Goal: Task Accomplishment & Management: Complete application form

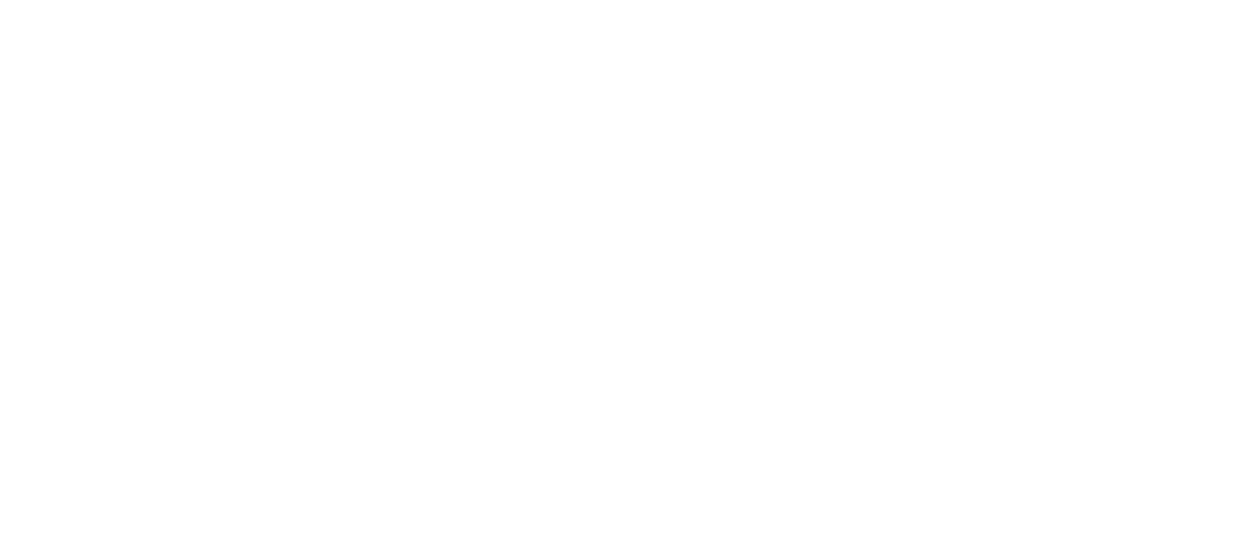
select select "Song"
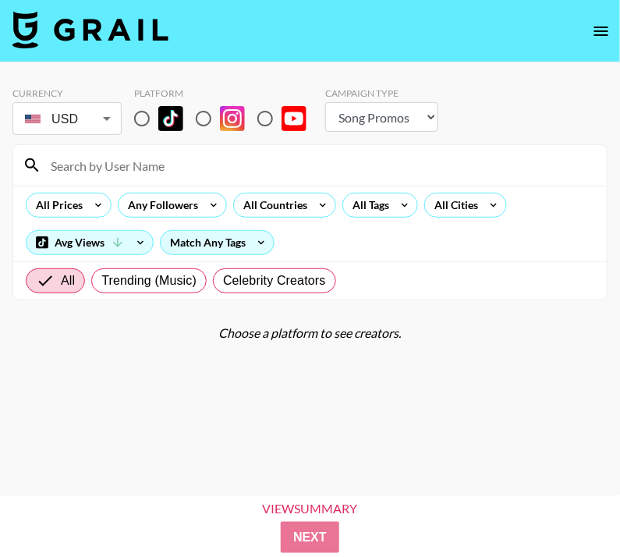
click at [142, 119] on input "radio" at bounding box center [142, 118] width 33 height 33
radio input "true"
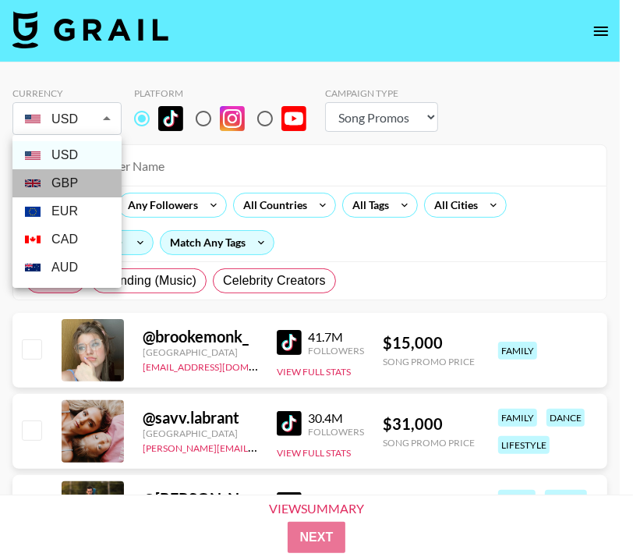
click at [71, 182] on li "GBP" at bounding box center [66, 183] width 109 height 28
type input "GBP"
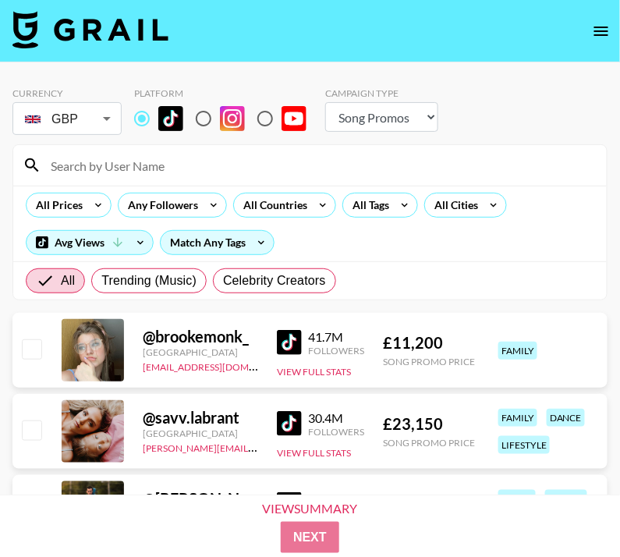
click at [179, 162] on input at bounding box center [319, 165] width 556 height 25
click at [143, 162] on input at bounding box center [319, 165] width 556 height 25
paste input "catpisciotta"
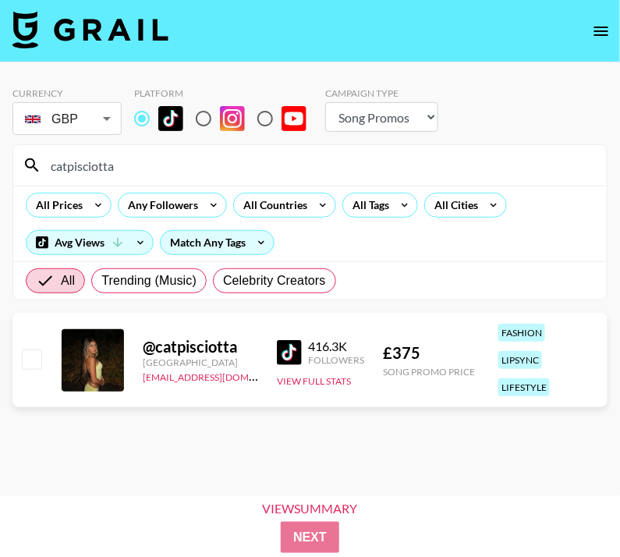
type input "catpisciotta"
click at [40, 352] on input "checkbox" at bounding box center [31, 358] width 19 height 19
checkbox input "true"
click at [126, 171] on input "catpisciotta" at bounding box center [319, 165] width 556 height 25
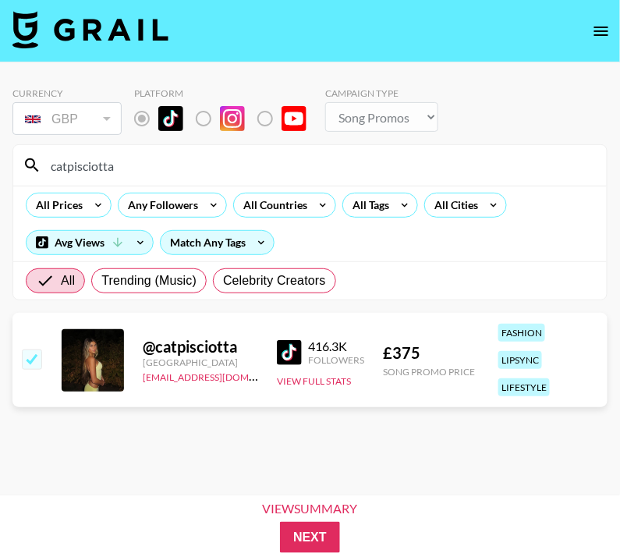
paste input "itaintokbro"
type input "itaintokbro"
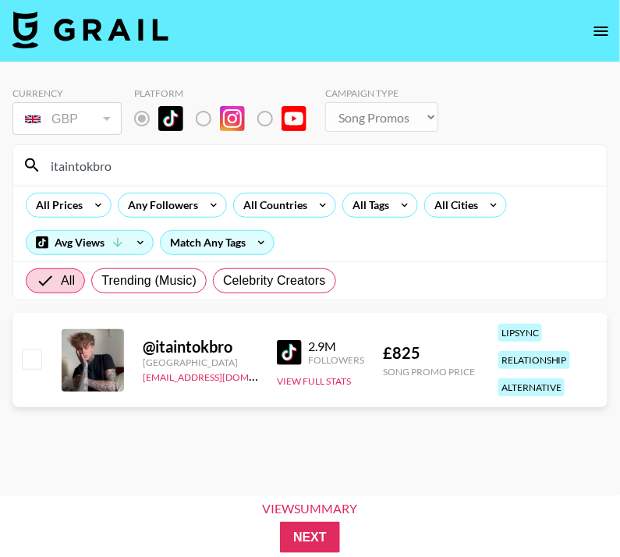
click at [107, 171] on input "itaintokbro" at bounding box center [319, 165] width 556 height 25
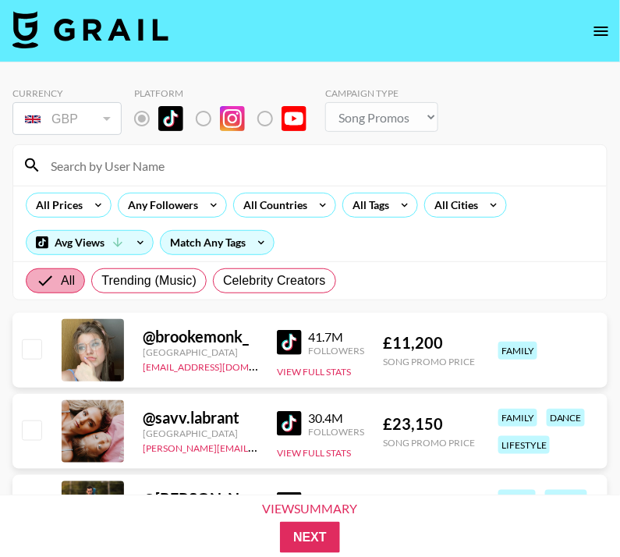
paste input "avendaaxs2"
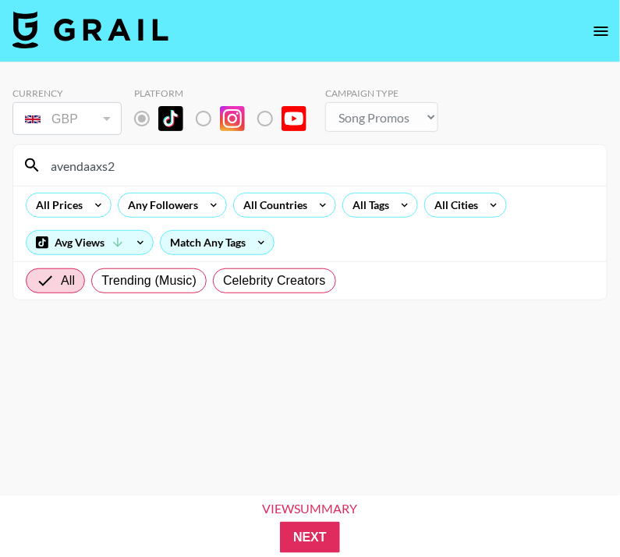
click at [137, 171] on input "avendaaxs2" at bounding box center [319, 165] width 556 height 25
paste input "lleah.clem"
click at [108, 171] on input "lleah.clem" at bounding box center [319, 165] width 556 height 25
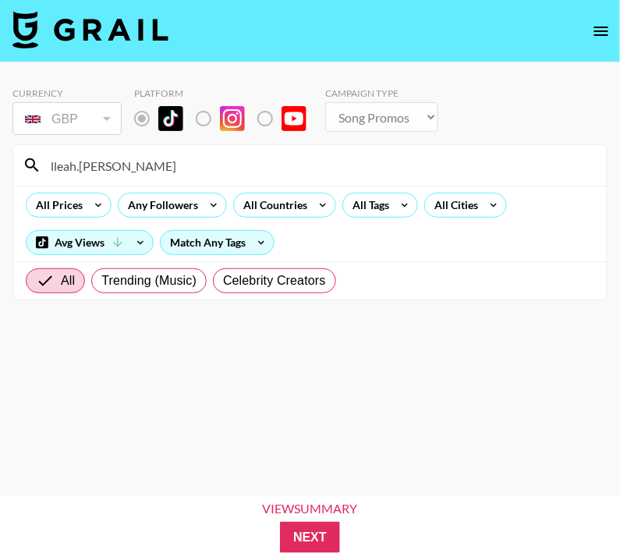
click at [108, 171] on input "lleah.clem" at bounding box center [319, 165] width 556 height 25
paste input "samaraispinkk"
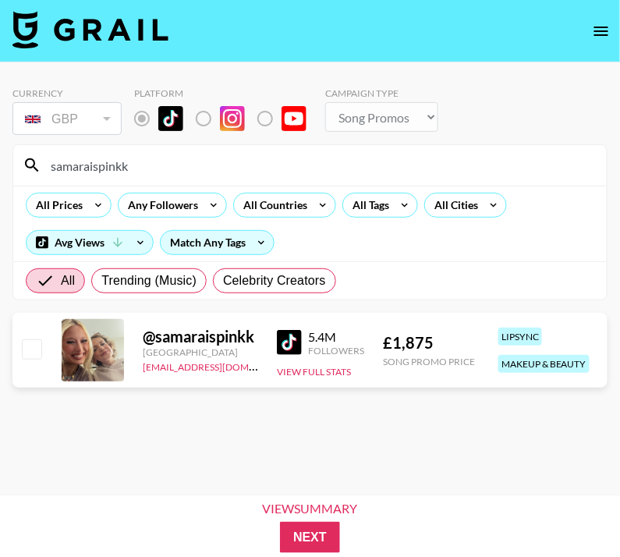
type input "samaraispinkk"
click at [28, 348] on input "checkbox" at bounding box center [31, 348] width 19 height 19
checkbox input "true"
click at [128, 171] on input "samaraispinkk" at bounding box center [319, 165] width 556 height 25
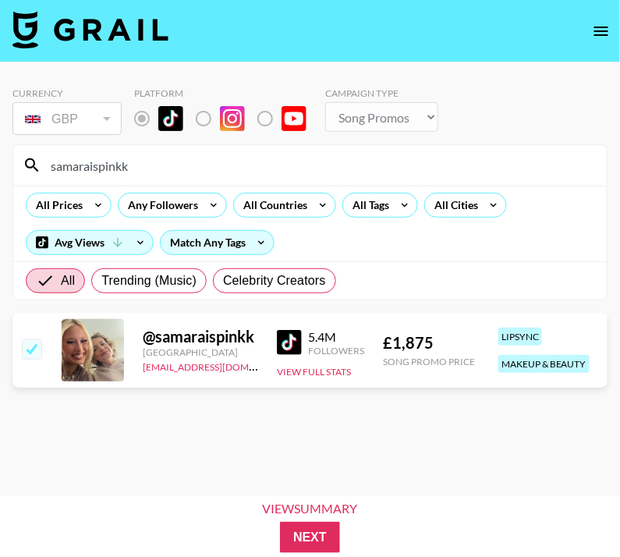
paste input "_laurenkwood"
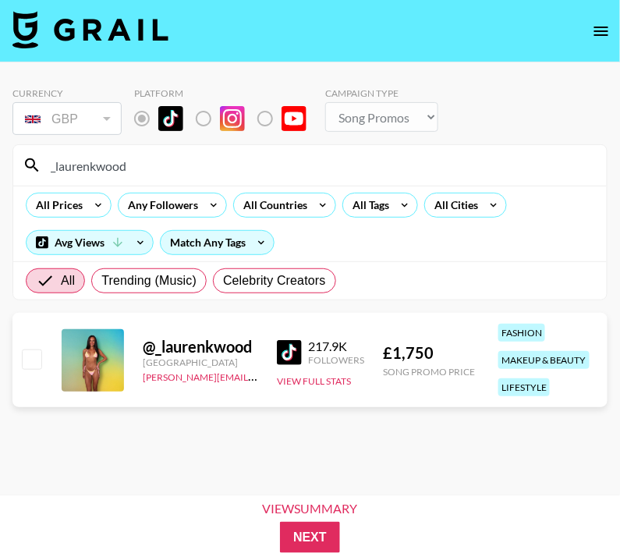
type input "_laurenkwood"
click at [31, 359] on input "checkbox" at bounding box center [31, 358] width 19 height 19
checkbox input "true"
click at [154, 165] on input "_laurenkwood" at bounding box center [319, 165] width 556 height 25
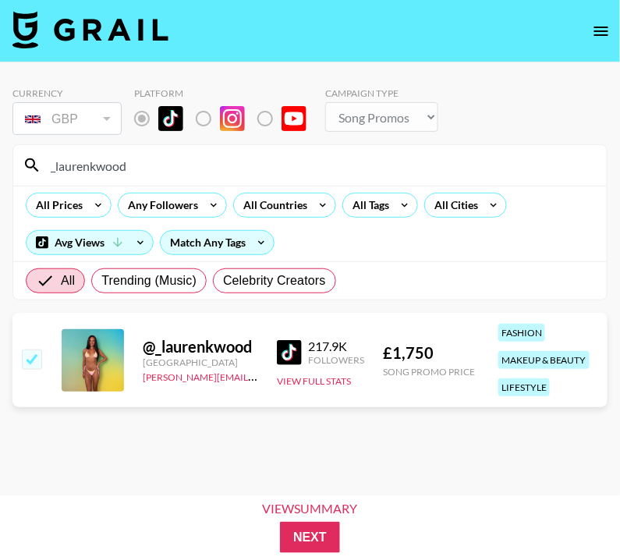
paste input "heidichnl"
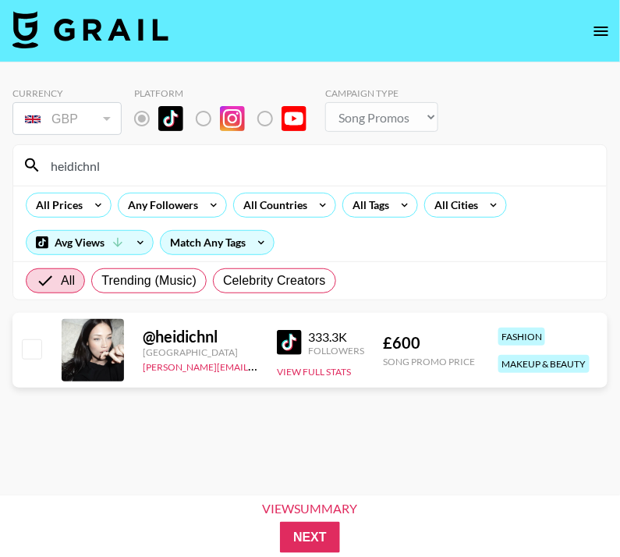
type input "heidichnl"
click at [37, 341] on input "checkbox" at bounding box center [31, 348] width 19 height 19
checkbox input "true"
click at [141, 172] on input "heidichnl" at bounding box center [319, 165] width 556 height 25
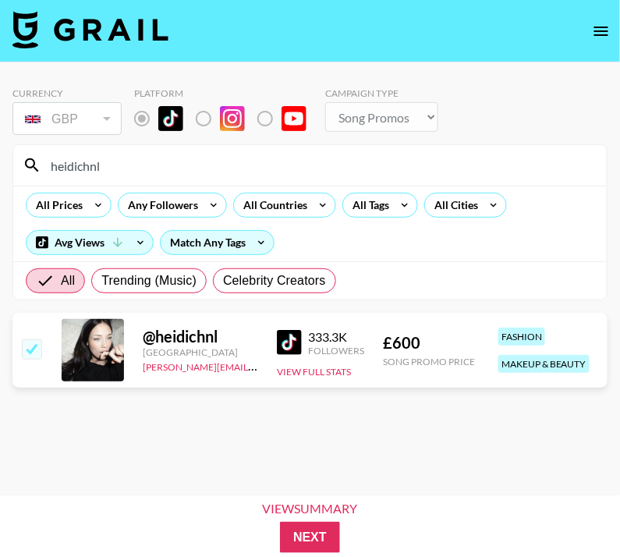
paste input "meeyatee"
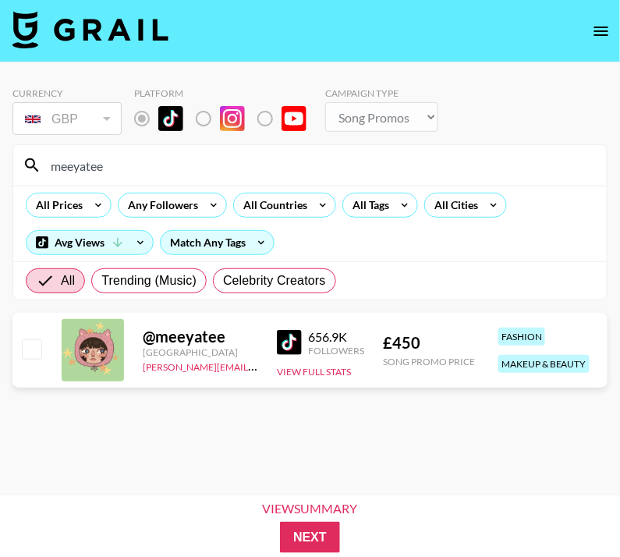
type input "meeyatee"
click at [38, 348] on input "checkbox" at bounding box center [31, 348] width 19 height 19
checkbox input "true"
click at [135, 161] on input "meeyatee" at bounding box center [319, 165] width 556 height 25
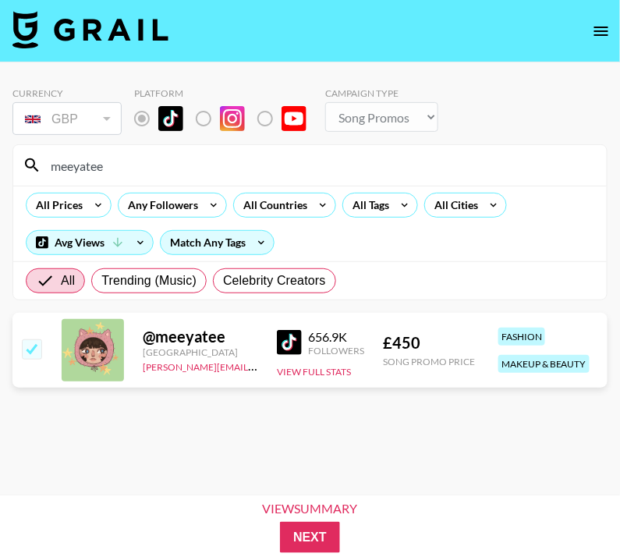
paste input "imarromi"
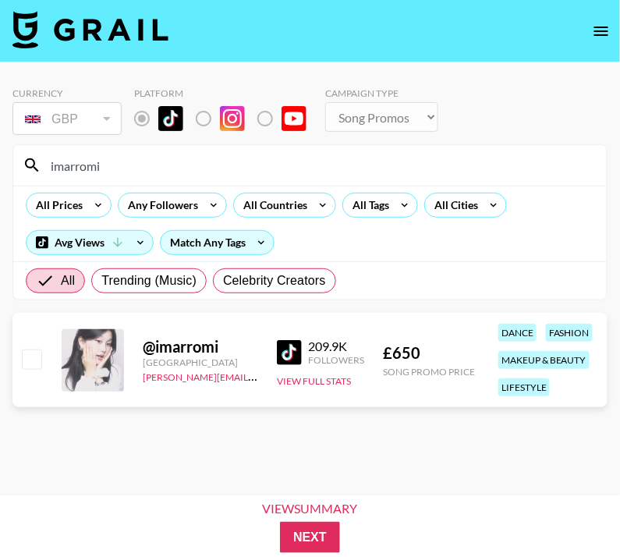
type input "imarromi"
click at [33, 352] on input "checkbox" at bounding box center [31, 358] width 19 height 19
checkbox input "true"
click at [103, 171] on input "imarromi" at bounding box center [319, 165] width 556 height 25
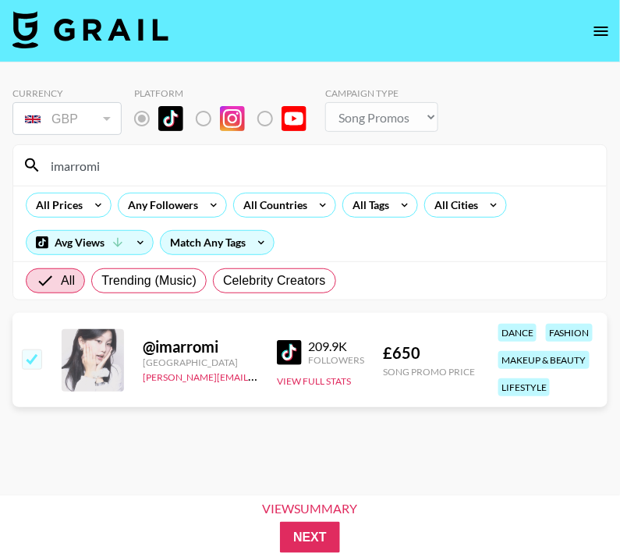
paste input "_ava.clemm"
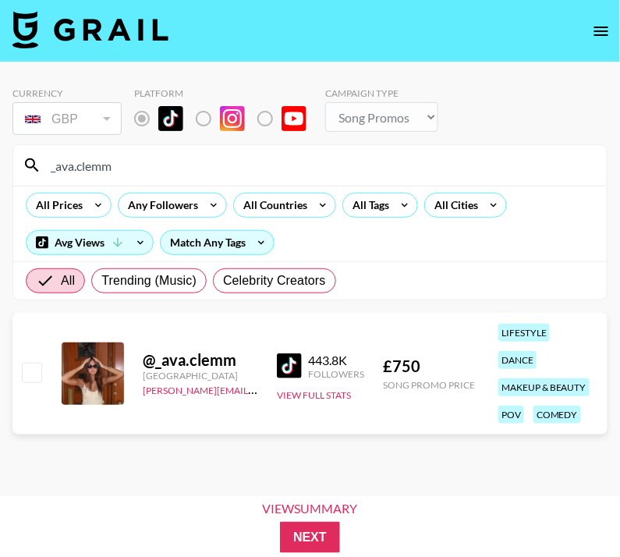
type input "_ava.clemm"
click at [19, 364] on div at bounding box center [31, 373] width 24 height 27
click at [32, 362] on input "checkbox" at bounding box center [31, 371] width 19 height 19
checkbox input "true"
click at [118, 175] on input "_ava.clemm" at bounding box center [319, 165] width 556 height 25
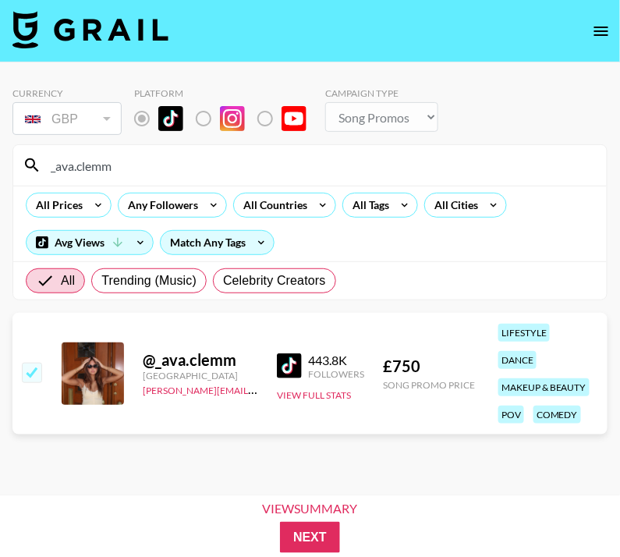
click at [118, 175] on input "_ava.clemm" at bounding box center [319, 165] width 556 height 25
paste input "kaidoleerobertslife"
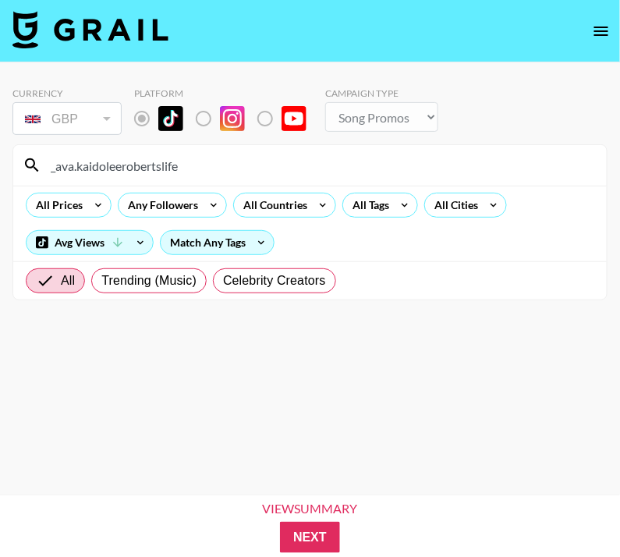
click at [118, 175] on input "_ava.kaidoleerobertslife" at bounding box center [319, 165] width 556 height 25
paste input
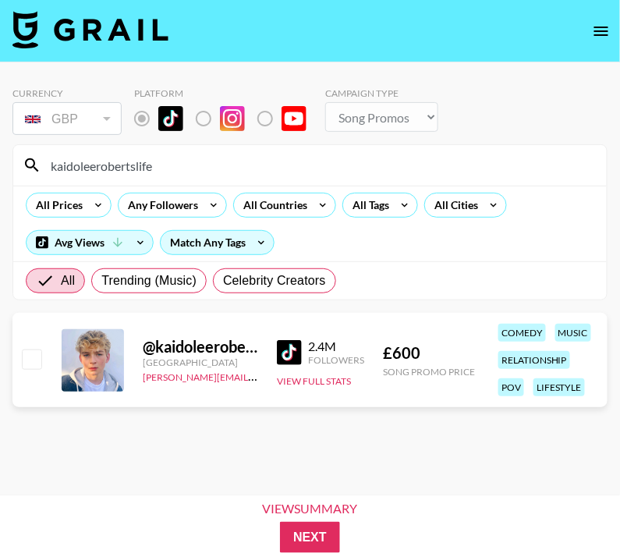
type input "kaidoleerobertslife"
click at [34, 355] on input "checkbox" at bounding box center [31, 358] width 19 height 19
checkbox input "true"
click at [305, 531] on button "Next" at bounding box center [310, 537] width 60 height 31
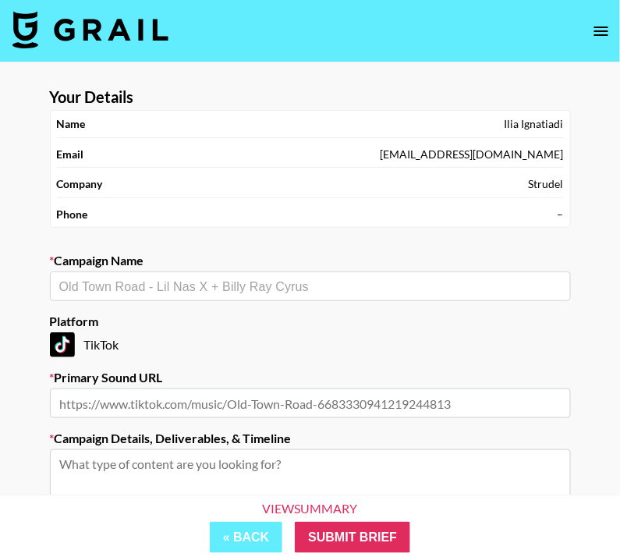
click at [278, 282] on input "text" at bounding box center [310, 287] width 502 height 18
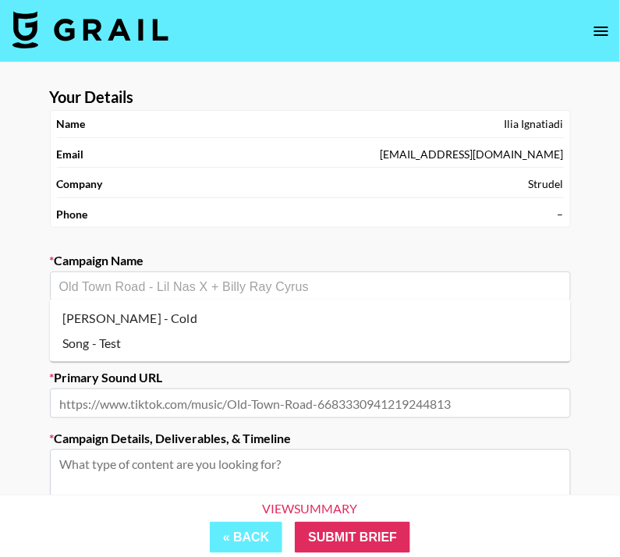
click at [228, 315] on li "[PERSON_NAME] - Cold" at bounding box center [310, 318] width 521 height 25
type input "[PERSON_NAME] - Cold"
type input "[URL][DOMAIN_NAME]"
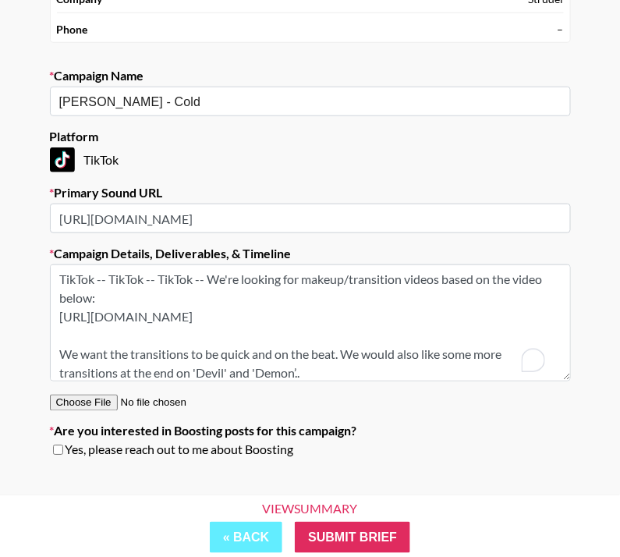
drag, startPoint x: 151, startPoint y: 278, endPoint x: 25, endPoint y: 276, distance: 126.3
click at [25, 276] on div "Your Details Name Ilia Ignatiadi Email ilia@streamstrudel.com Company Strudel P…" at bounding box center [310, 199] width 620 height 642
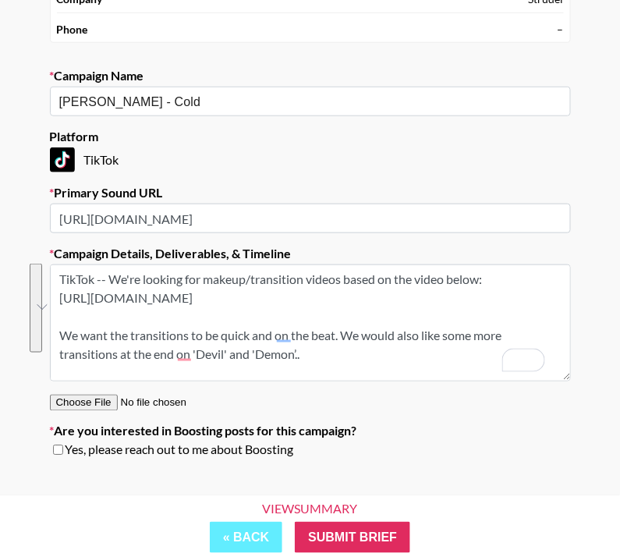
drag, startPoint x: 114, startPoint y: 277, endPoint x: 459, endPoint y: 362, distance: 355.6
click at [459, 362] on textarea "TikTok -- We're looking for makeup/transition videos based on the video below: …" at bounding box center [310, 322] width 521 height 117
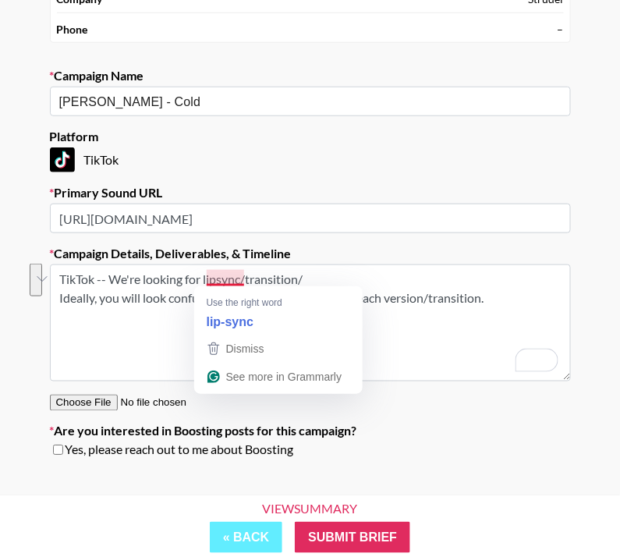
drag, startPoint x: 467, startPoint y: 306, endPoint x: 206, endPoint y: 278, distance: 262.6
click at [206, 278] on textarea "TikTok -- We're looking for lipsync/transition/ Ideally, you will look confused…" at bounding box center [310, 322] width 521 height 117
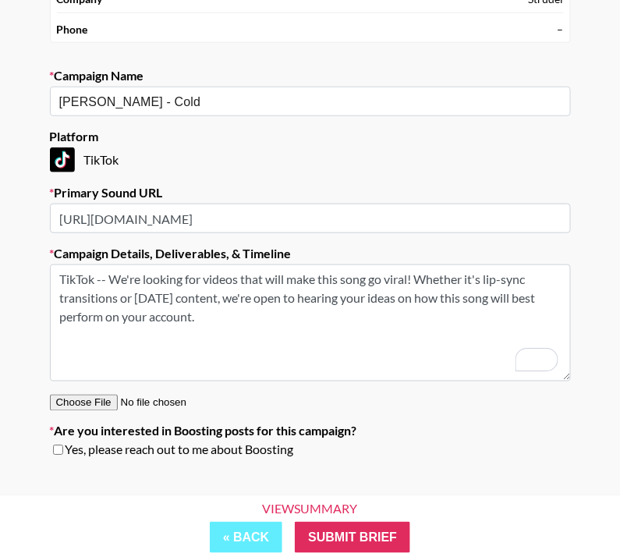
click at [330, 320] on textarea "TikTok -- We're looking for videos that will make this song go viral! Whether i…" at bounding box center [310, 322] width 521 height 117
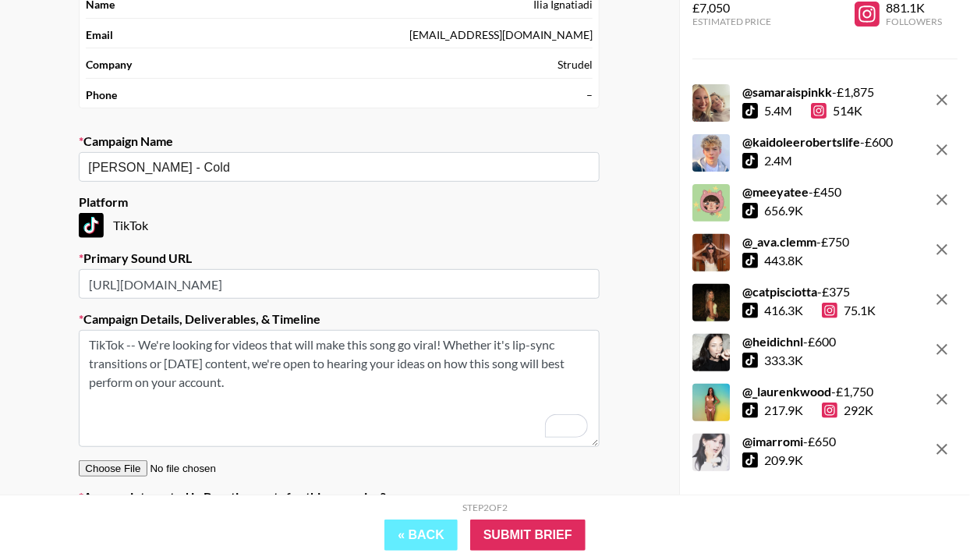
scroll to position [162, 0]
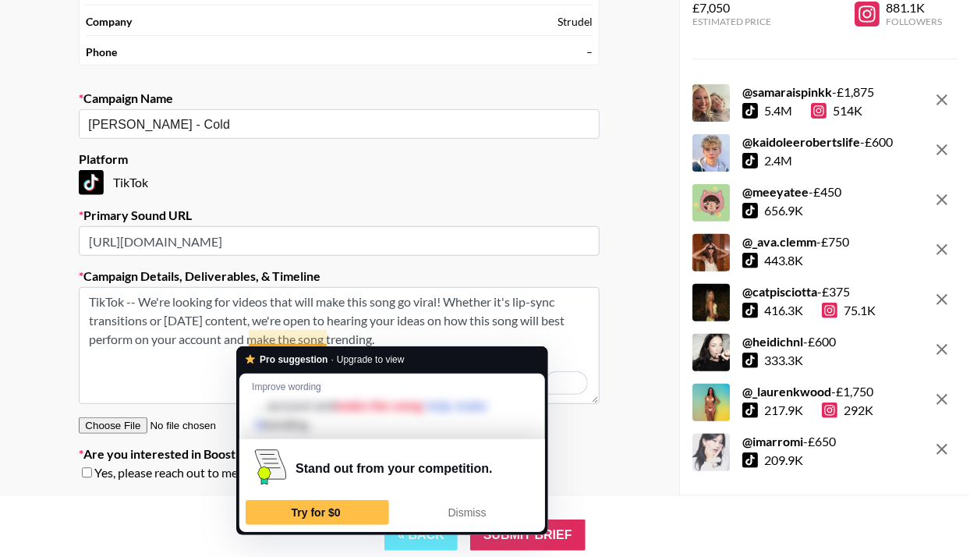
click at [304, 331] on textarea "TikTok -- We're looking for videos that will make this song go viral! Whether i…" at bounding box center [339, 345] width 521 height 117
click at [307, 335] on textarea "TikTok -- We're looking for videos that will make this song go viral! Whether i…" at bounding box center [339, 345] width 521 height 117
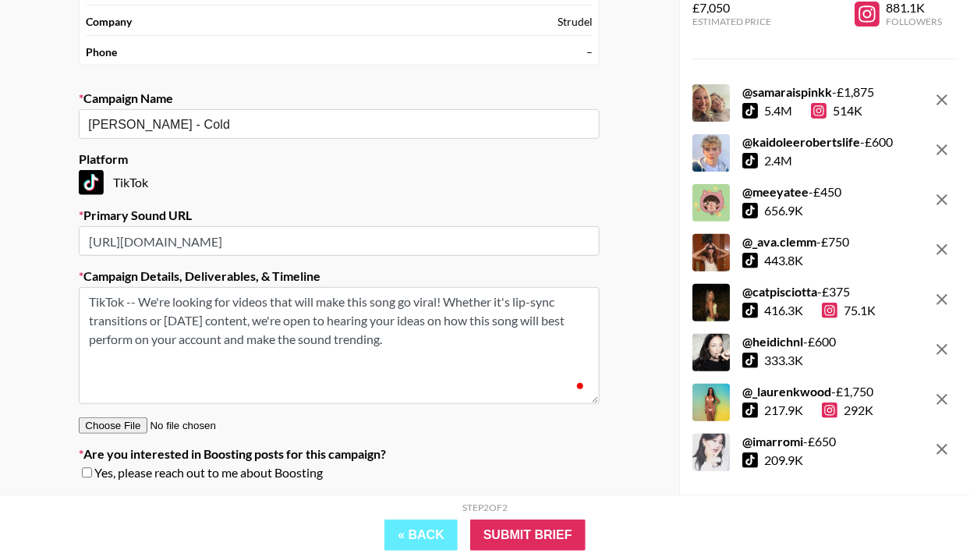
click at [401, 334] on textarea "TikTok -- We're looking for videos that will make this song go viral! Whether i…" at bounding box center [339, 345] width 521 height 117
click at [364, 335] on textarea "TikTok -- We're looking for videos that will make this song go viral! Whether i…" at bounding box center [339, 345] width 521 height 117
type textarea "TikTok -- We're looking for videos that will make this song go viral! Whether i…"
click at [572, 384] on icon "Open Grammarly. 0 Suggestions." at bounding box center [575, 382] width 17 height 17
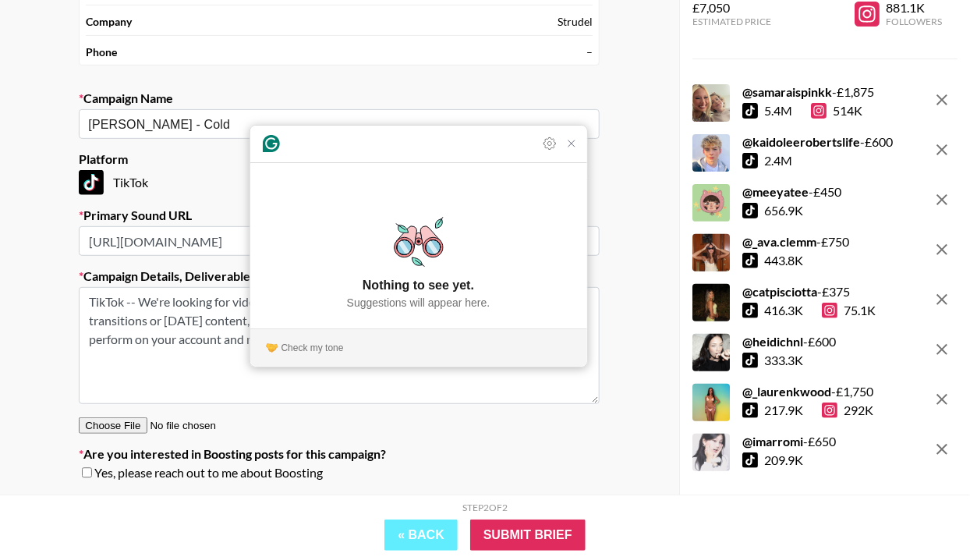
click at [474, 389] on textarea "TikTok -- We're looking for videos that will make this song go viral! Whether i…" at bounding box center [339, 345] width 521 height 117
click at [235, 340] on textarea "TikTok -- We're looking for videos that will make this song go viral! Whether i…" at bounding box center [339, 345] width 521 height 117
click at [275, 341] on img "Check my tone" at bounding box center [272, 347] width 12 height 12
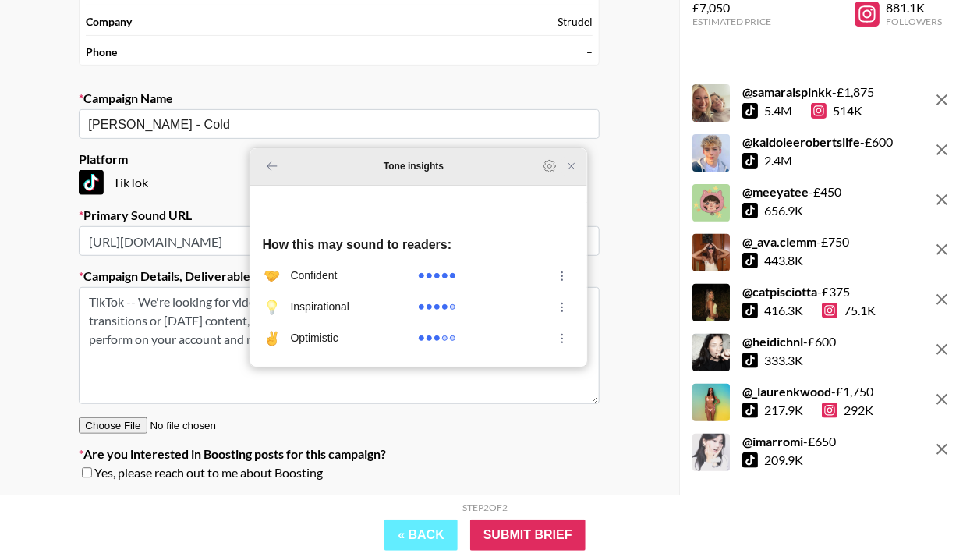
click at [577, 172] on icon "Close Grammarly Assistant" at bounding box center [571, 166] width 12 height 12
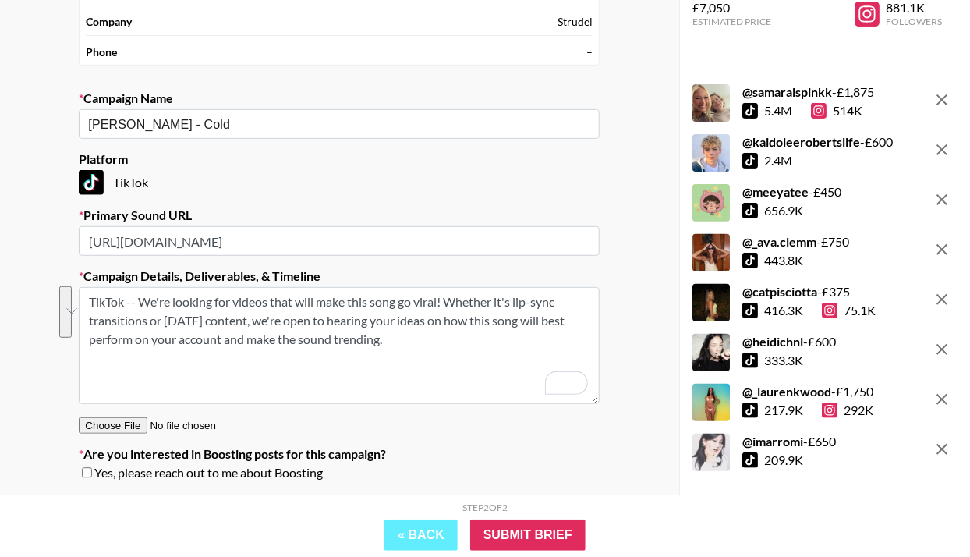
drag, startPoint x: 405, startPoint y: 331, endPoint x: 68, endPoint y: 300, distance: 338.2
click at [68, 299] on section "Your Details Name Ilia Ignatiadi Email ilia@streamstrudel.com Company Strudel P…" at bounding box center [339, 209] width 546 height 592
click at [564, 536] on input "Submit Brief" at bounding box center [527, 534] width 115 height 31
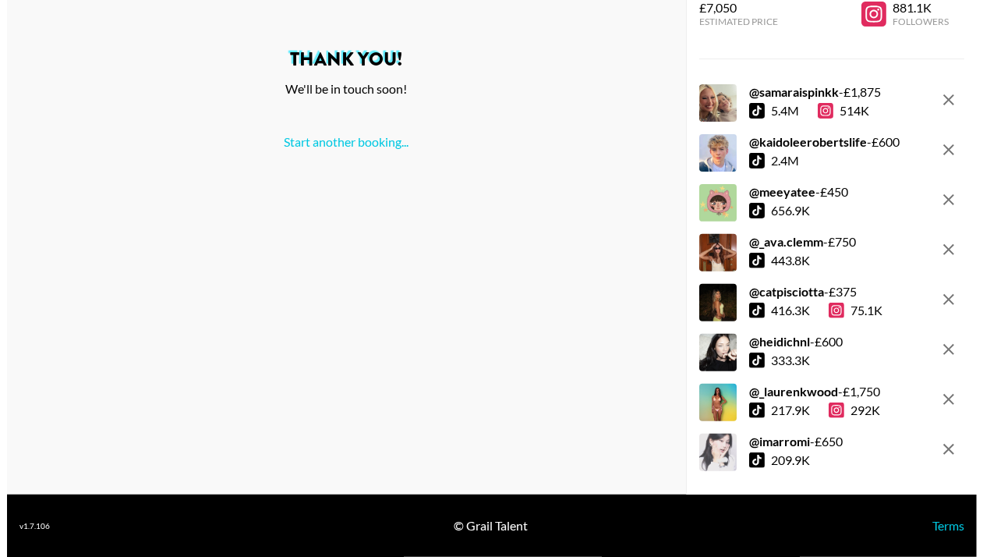
scroll to position [0, 0]
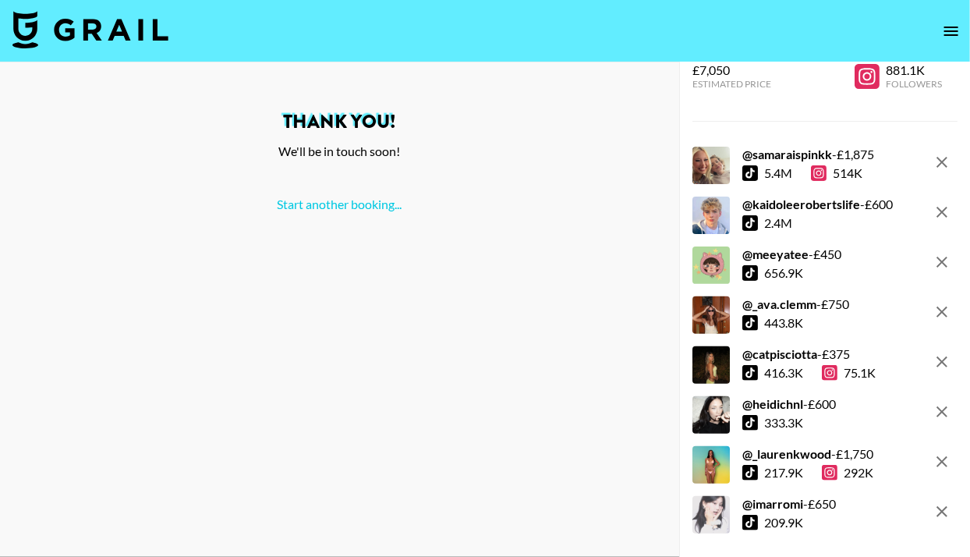
click at [953, 30] on icon "open drawer" at bounding box center [951, 31] width 19 height 19
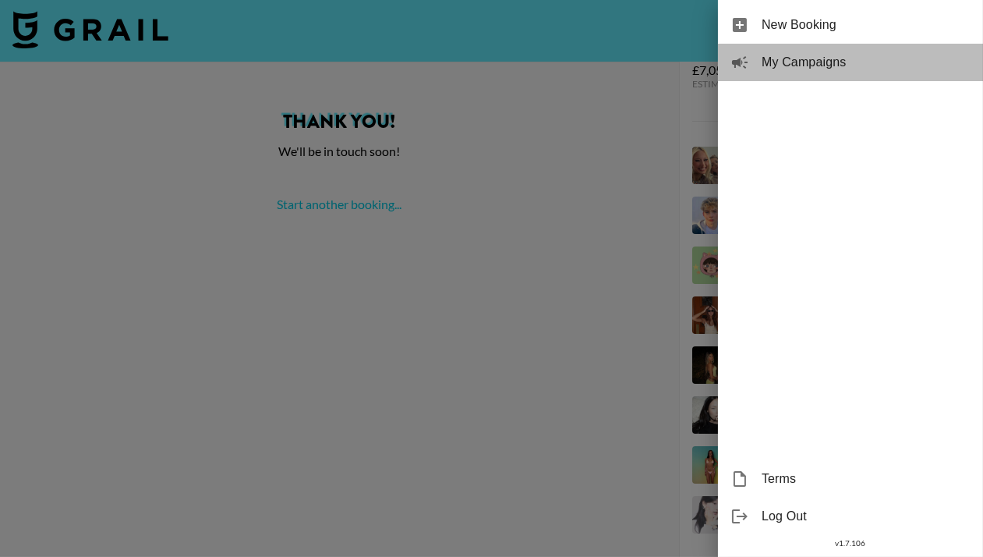
click at [844, 61] on span "My Campaigns" at bounding box center [866, 62] width 209 height 19
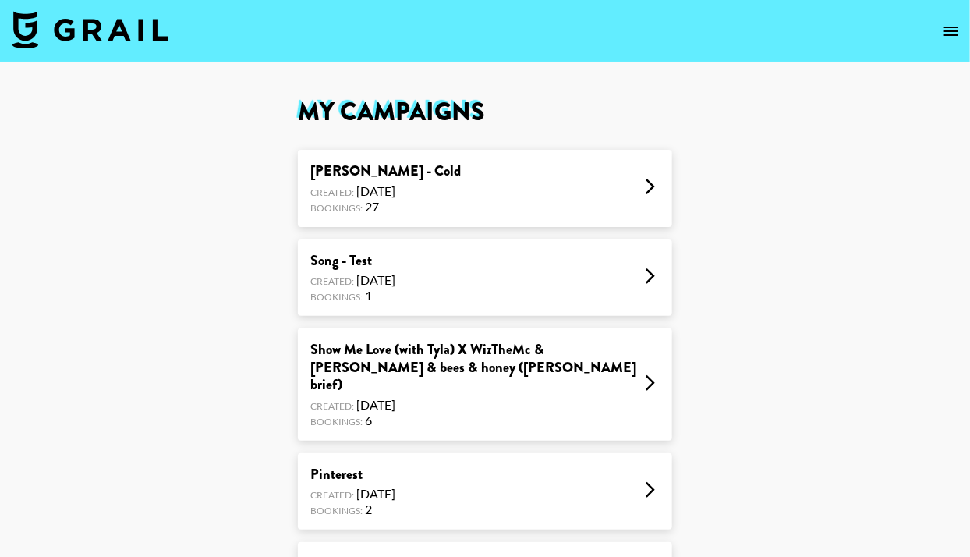
click at [362, 162] on div "[PERSON_NAME] - Cold" at bounding box center [385, 171] width 150 height 18
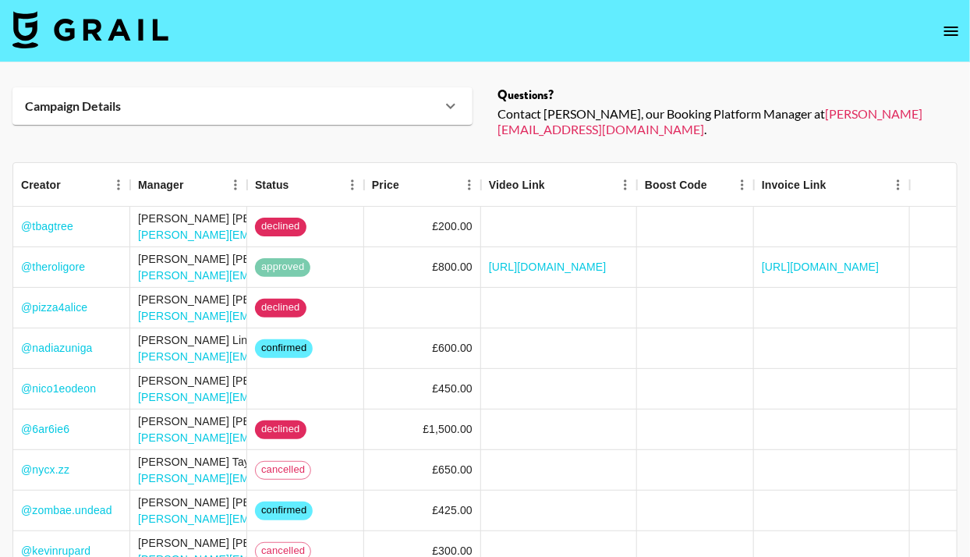
click at [231, 112] on div "Campaign Details" at bounding box center [233, 106] width 416 height 16
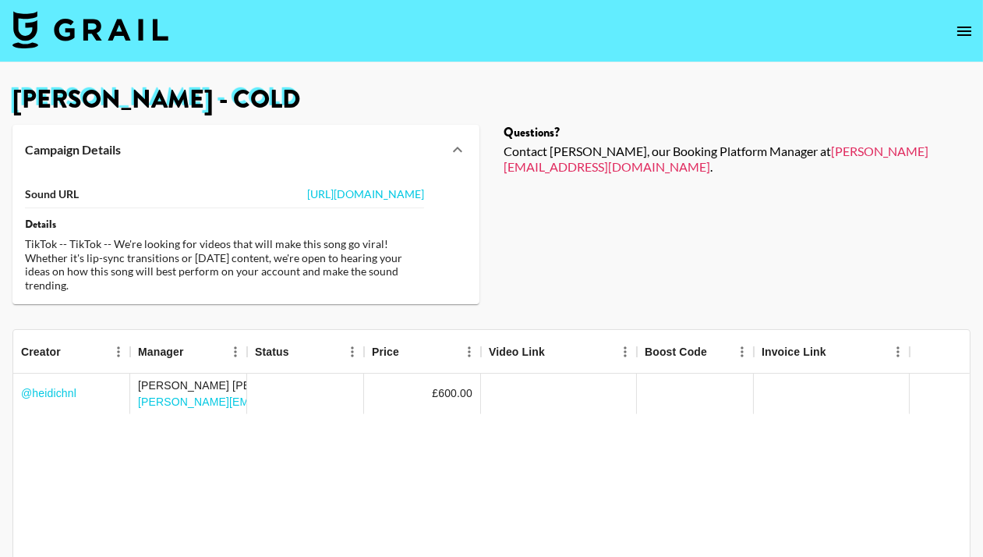
drag, startPoint x: 89, startPoint y: 292, endPoint x: 26, endPoint y: 175, distance: 133.6
click at [26, 175] on div "Sound URL https://www.tiktok.com/music/Cold-DEMO-7550034653959129878 Details Ti…" at bounding box center [245, 239] width 467 height 129
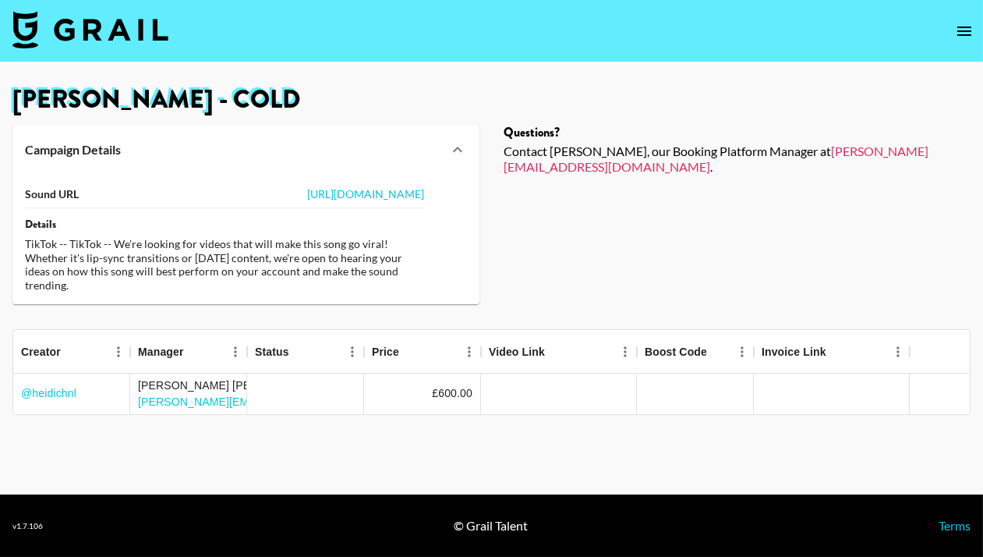
copy div "Sound URL https://www.tiktok.com/music/Cold-DEMO-7550034653959129878 Details Ti…"
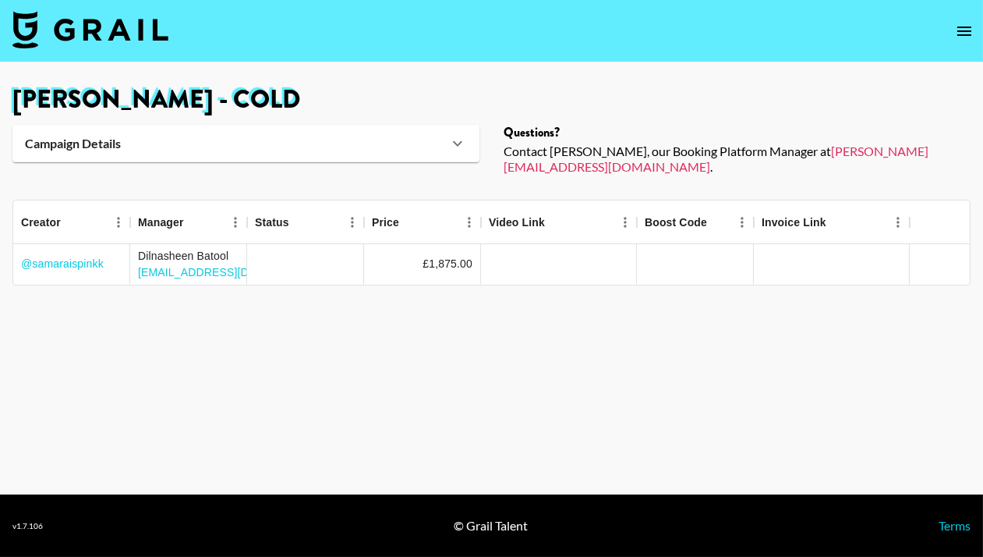
click at [971, 33] on icon "open drawer" at bounding box center [964, 31] width 19 height 19
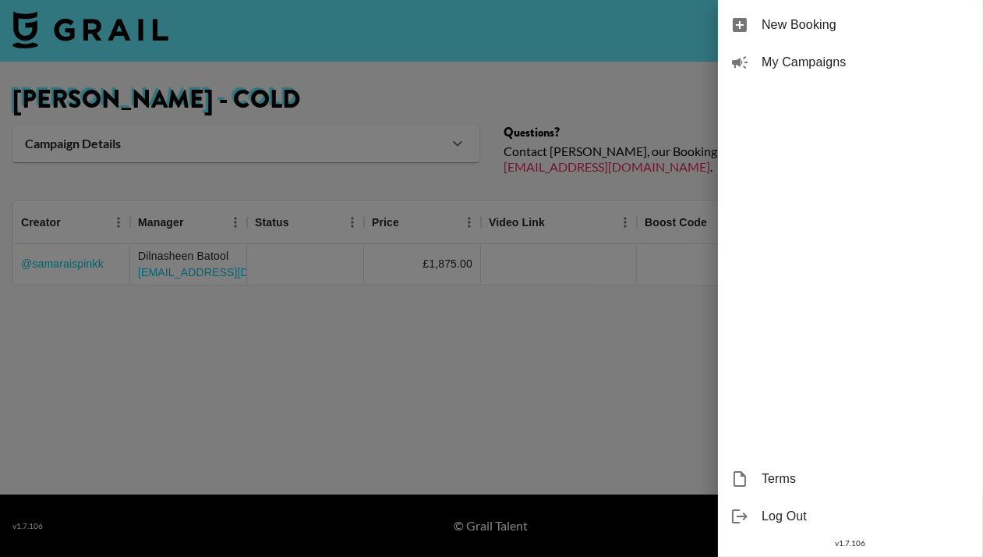
click at [907, 30] on span "New Booking" at bounding box center [866, 25] width 209 height 19
select select "Song"
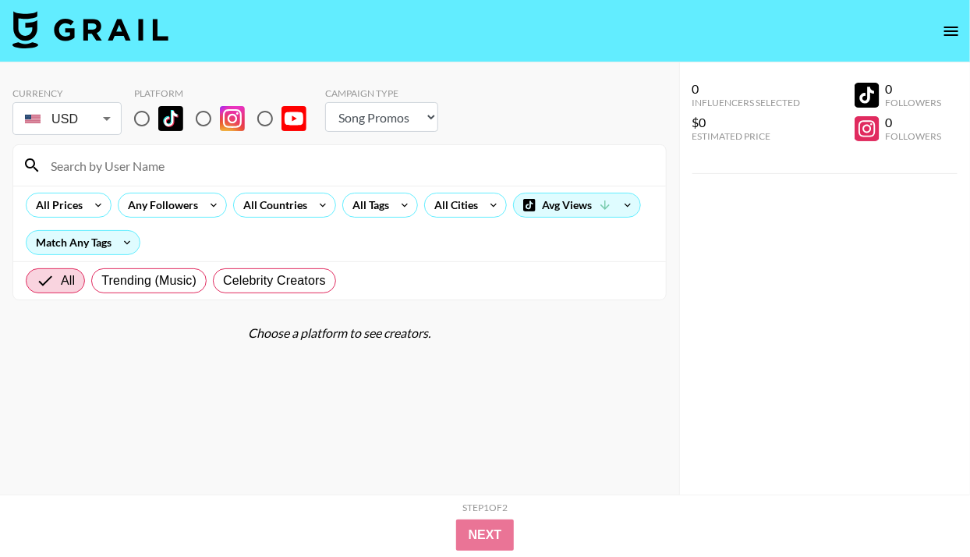
click at [349, 163] on input at bounding box center [348, 165] width 615 height 25
paste input "ang3linajuli3t"
type input "ang3linajuli3t"
click at [148, 117] on input "radio" at bounding box center [142, 118] width 33 height 33
radio input "true"
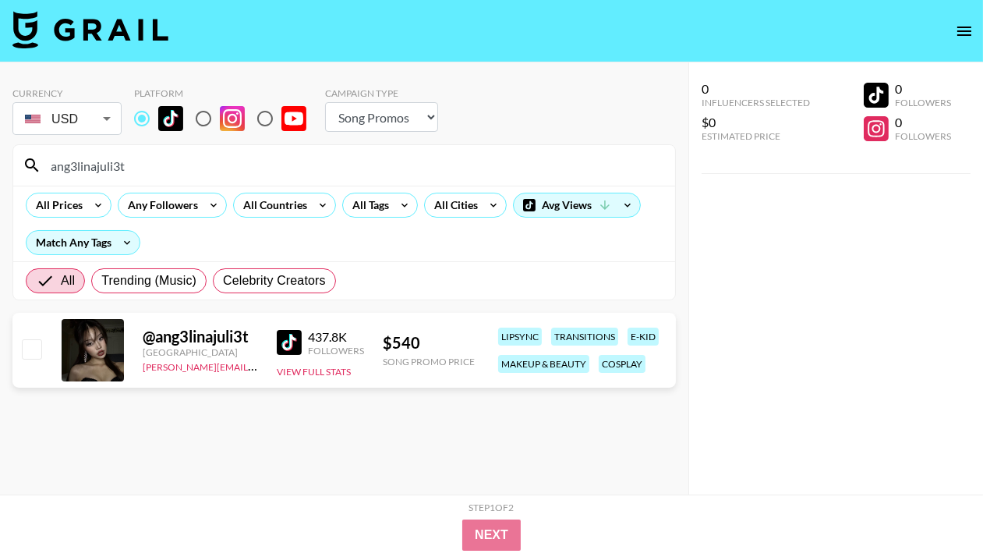
click at [83, 118] on body "Currency USD USD ​ Platform Campaign Type Choose Type... Song Promos Brand Prom…" at bounding box center [491, 309] width 983 height 619
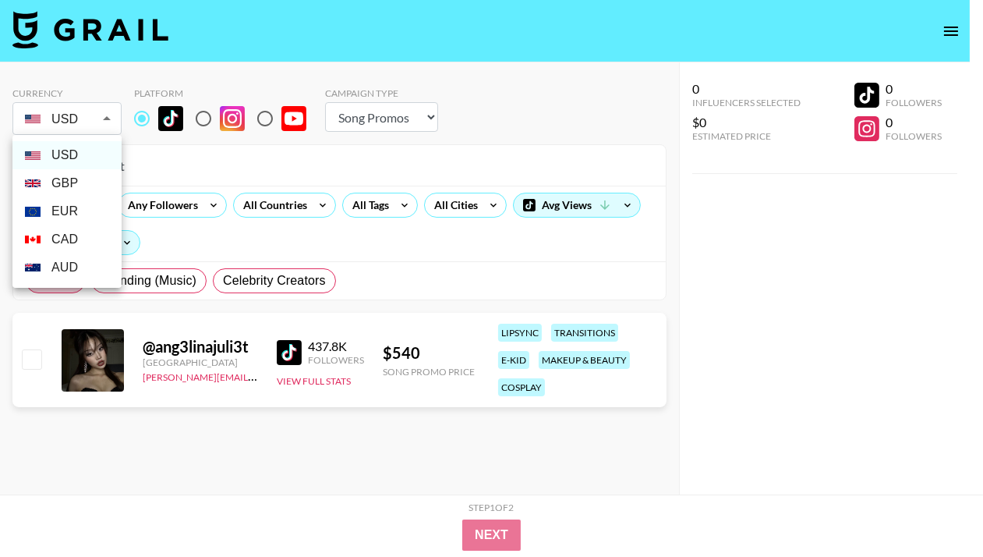
click at [76, 179] on li "GBP" at bounding box center [66, 183] width 109 height 28
type input "GBP"
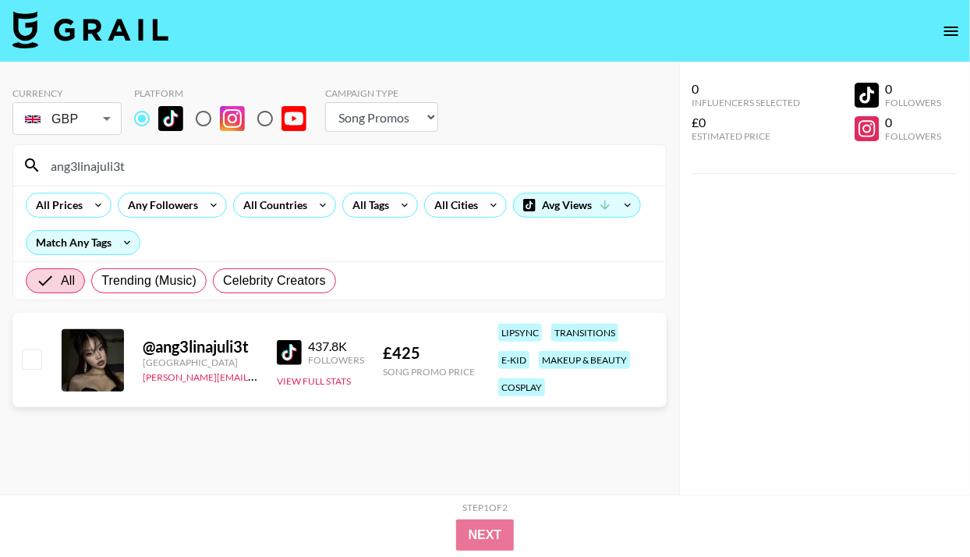
click at [30, 360] on input "checkbox" at bounding box center [31, 358] width 19 height 19
checkbox input "true"
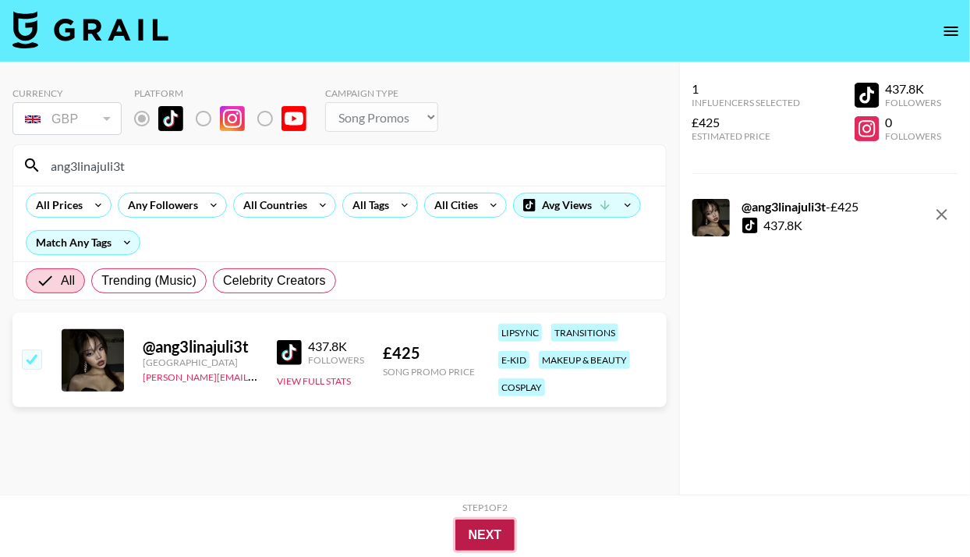
click at [472, 529] on button "Next" at bounding box center [485, 534] width 60 height 31
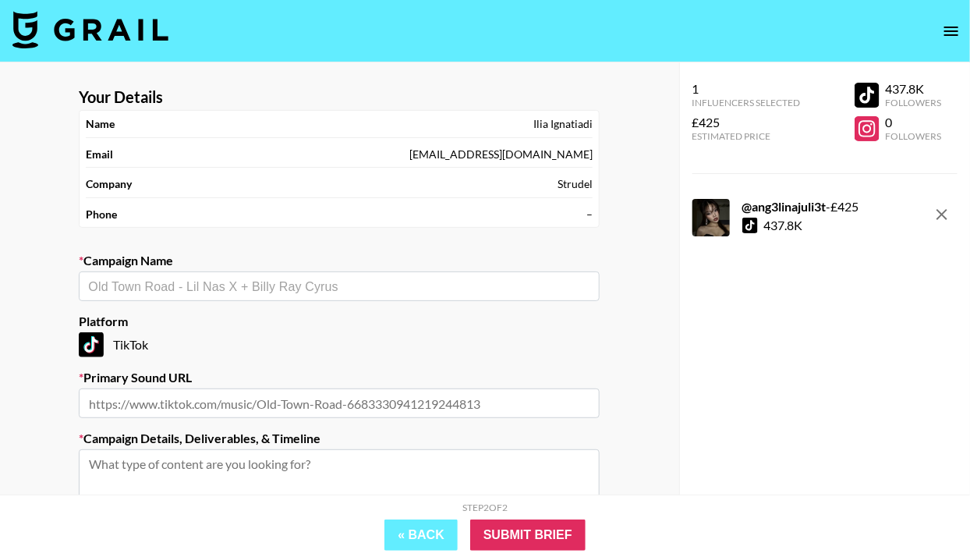
click at [373, 282] on input "text" at bounding box center [339, 287] width 502 height 18
click at [373, 320] on li "[PERSON_NAME] - Cold" at bounding box center [340, 318] width 521 height 25
type input "[PERSON_NAME] - Cold"
type input "[URL][DOMAIN_NAME]"
type textarea "TikTok -- TikTok -- We're looking for videos that will make this song go viral!…"
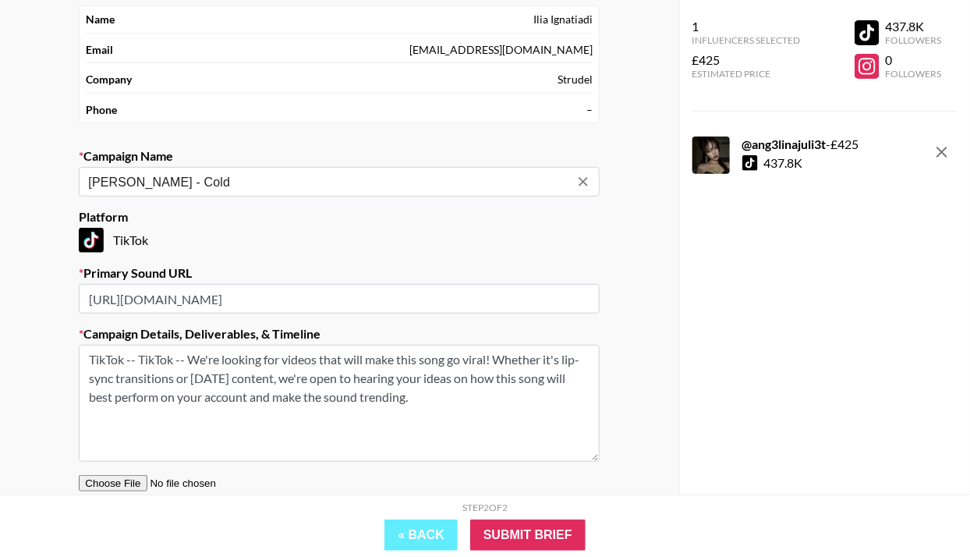
scroll to position [143, 0]
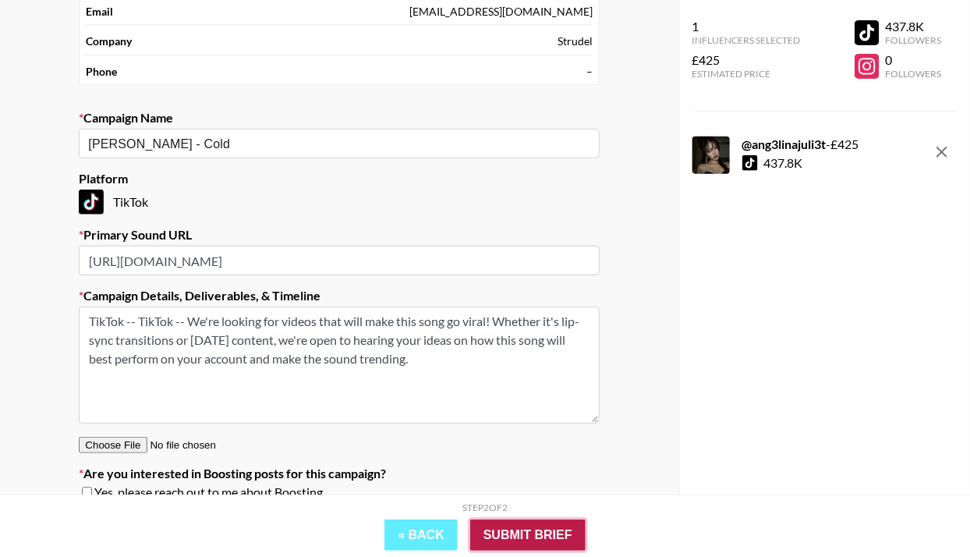
click at [533, 543] on input "Submit Brief" at bounding box center [527, 534] width 115 height 31
